Goal: Obtain resource: Download file/media

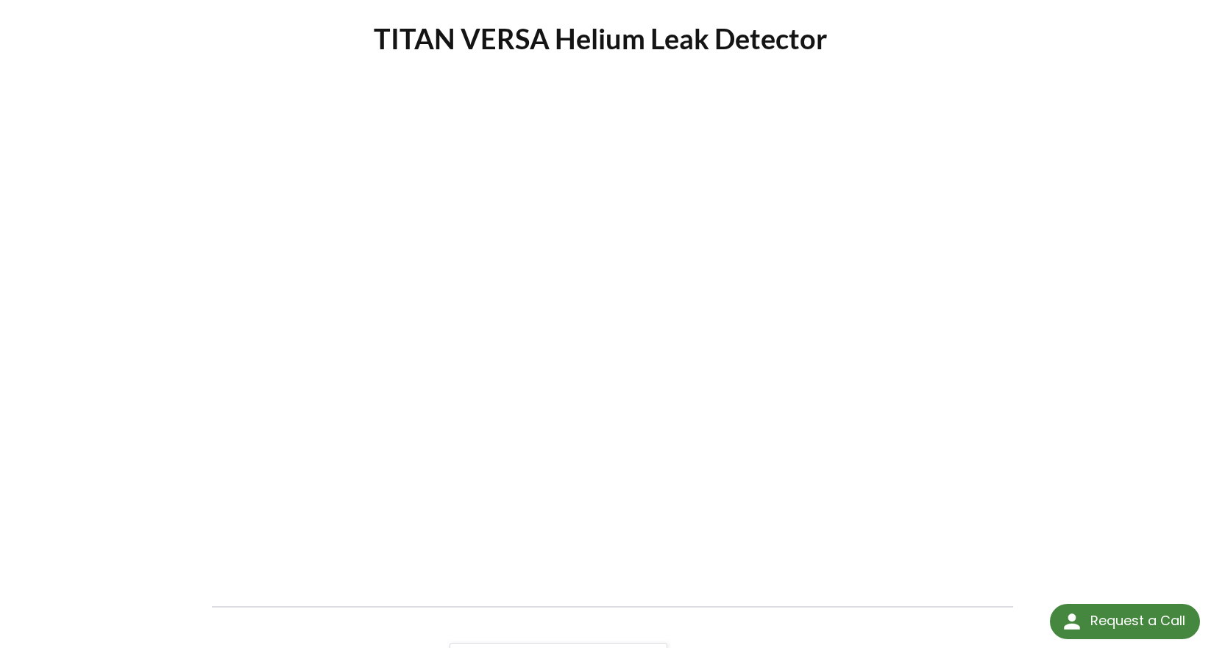
scroll to position [130, 0]
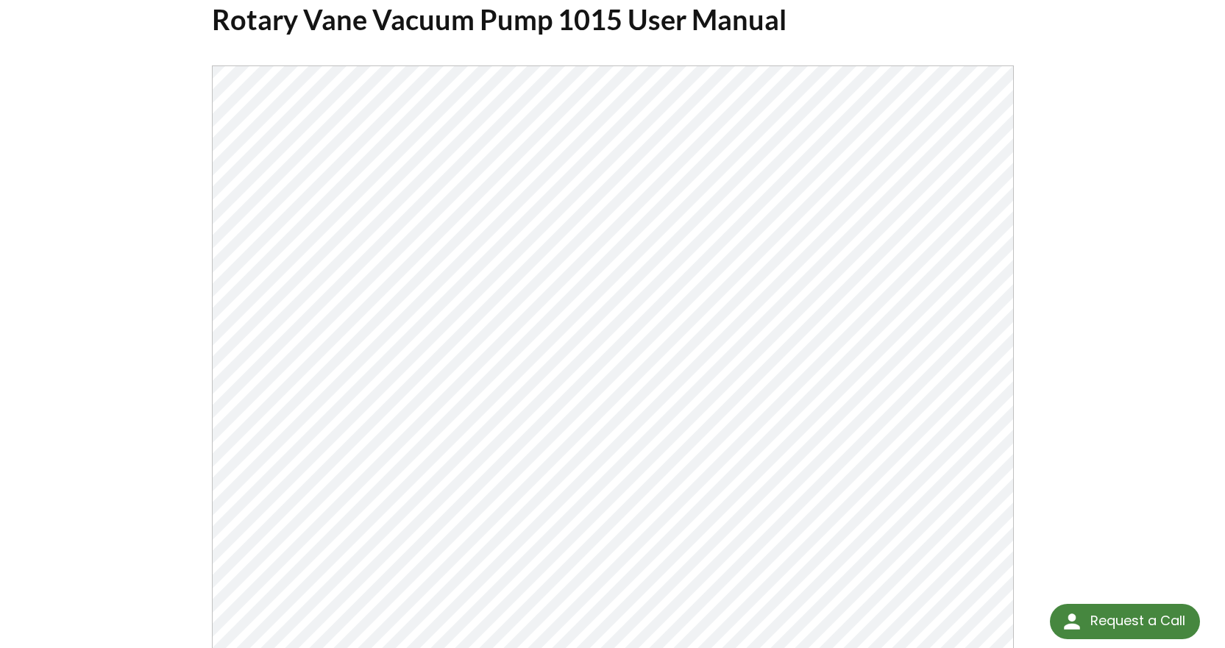
scroll to position [294, 0]
